Goal: Navigation & Orientation: Find specific page/section

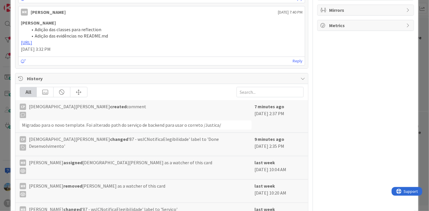
scroll to position [260, 0]
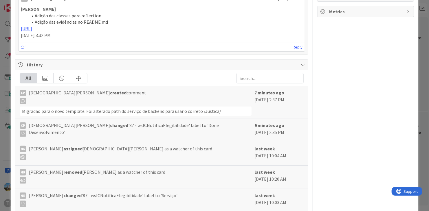
drag, startPoint x: 67, startPoint y: 110, endPoint x: 224, endPoint y: 121, distance: 158.0
click at [224, 121] on div "CP [DEMOGRAPHIC_DATA][PERSON_NAME] created comment Migradao para o novo templat…" at bounding box center [161, 149] width 292 height 126
click at [224, 122] on div "CP [DEMOGRAPHIC_DATA][PERSON_NAME] changed '87 - wsICNotificaElegibilidade' lab…" at bounding box center [136, 129] width 232 height 15
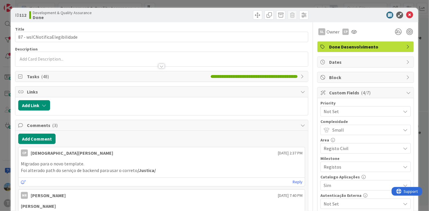
scroll to position [0, 0]
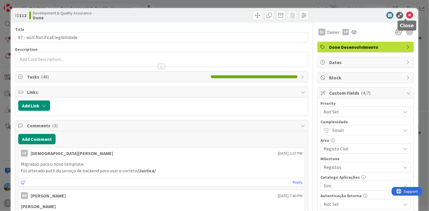
click at [406, 15] on icon at bounding box center [409, 15] width 7 height 7
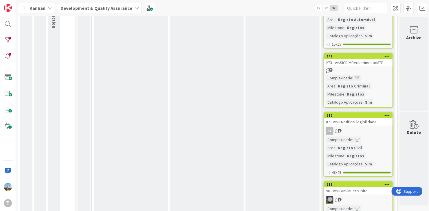
scroll to position [87, 0]
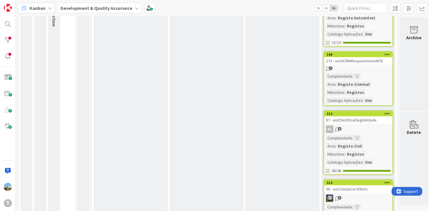
click at [359, 132] on div "SL 3" at bounding box center [358, 130] width 68 height 8
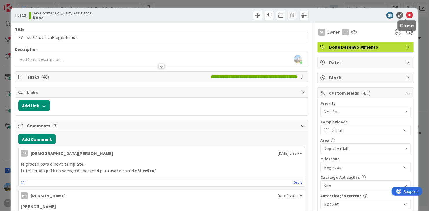
click at [406, 16] on icon at bounding box center [409, 15] width 7 height 7
